Goal: Navigation & Orientation: Go to known website

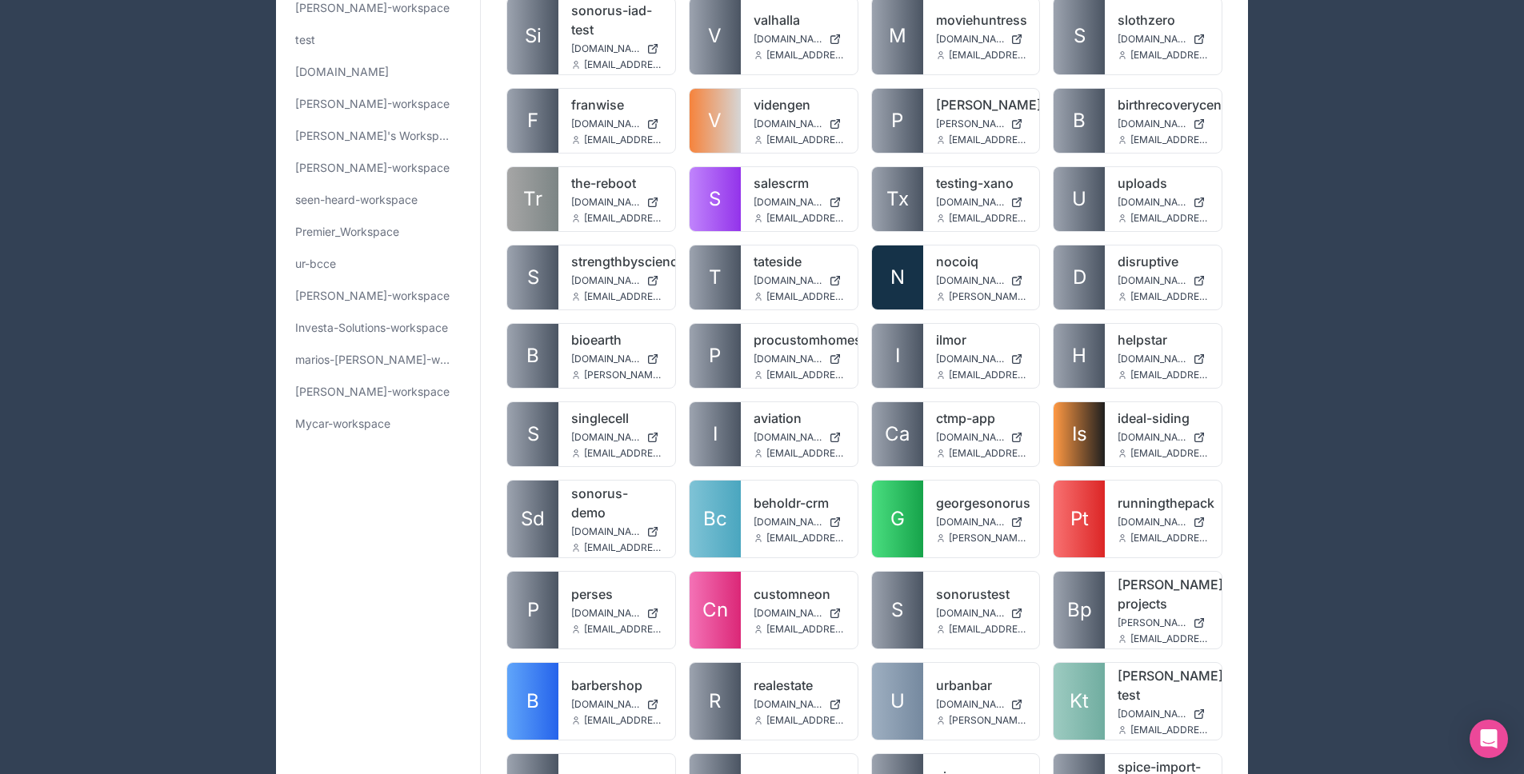
scroll to position [504, 0]
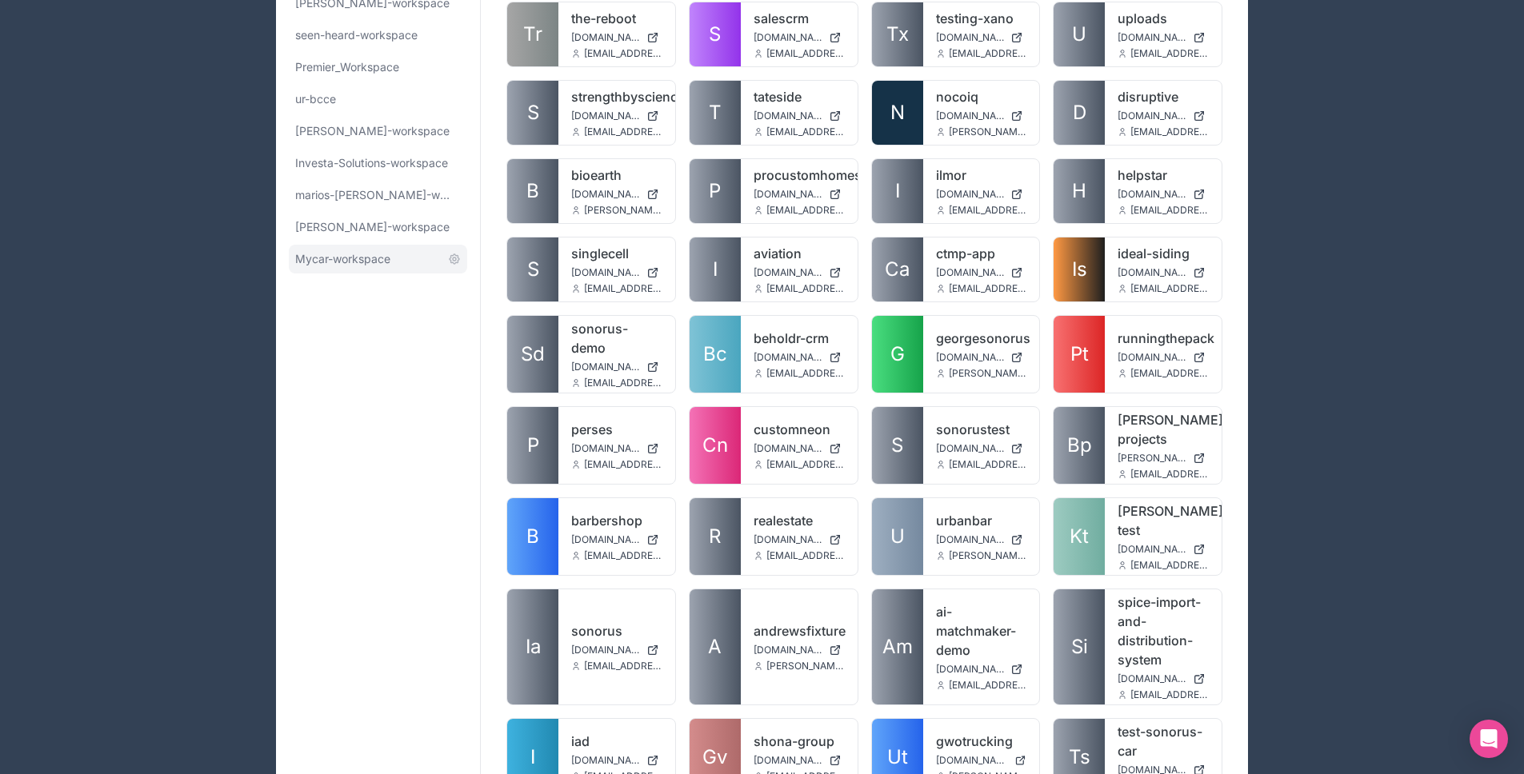
click at [348, 272] on link "Mycar-workspace" at bounding box center [378, 259] width 178 height 29
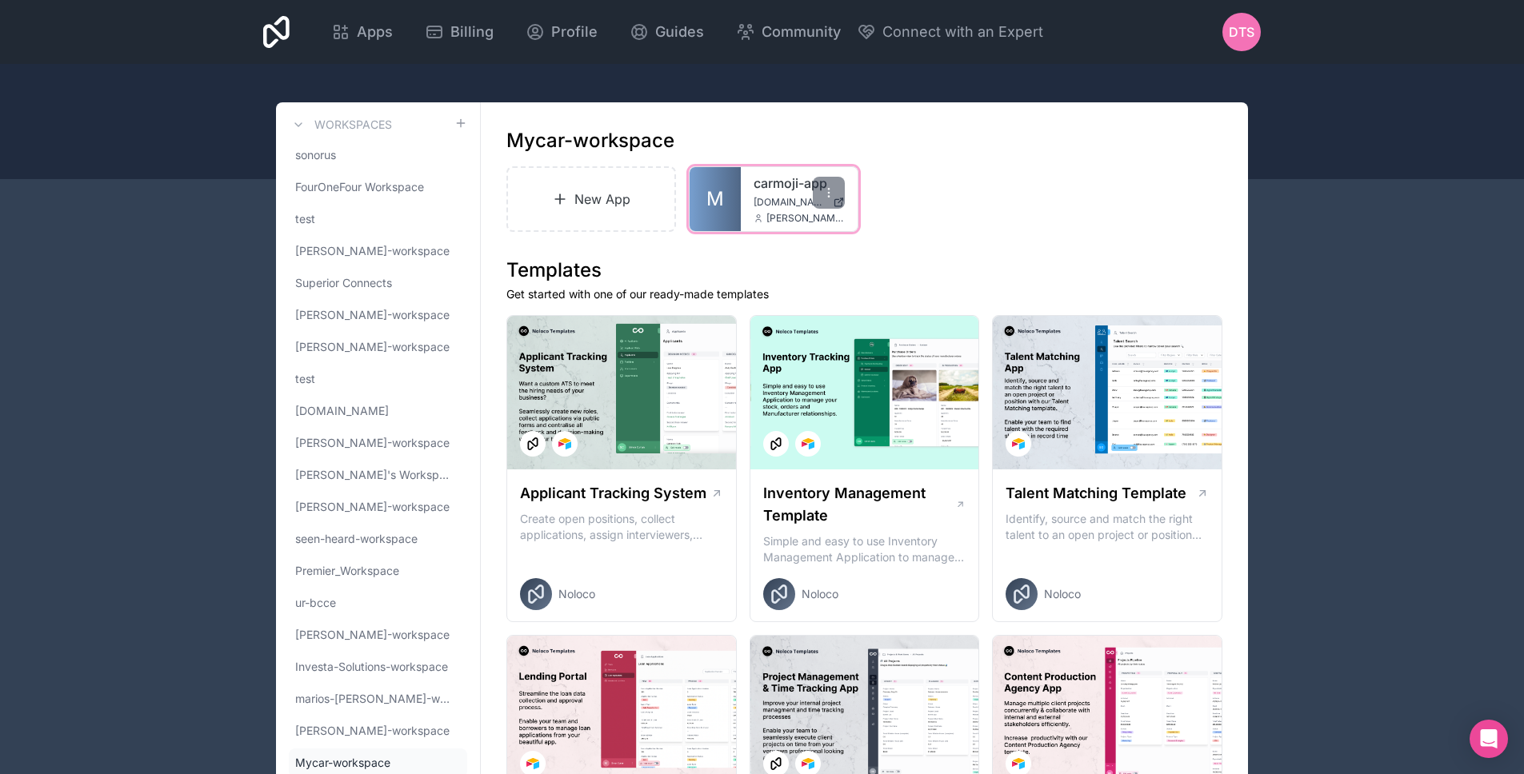
click at [734, 206] on link "M" at bounding box center [715, 199] width 51 height 64
